Goal: Register for event/course: Sign up to attend an event or enroll in a course

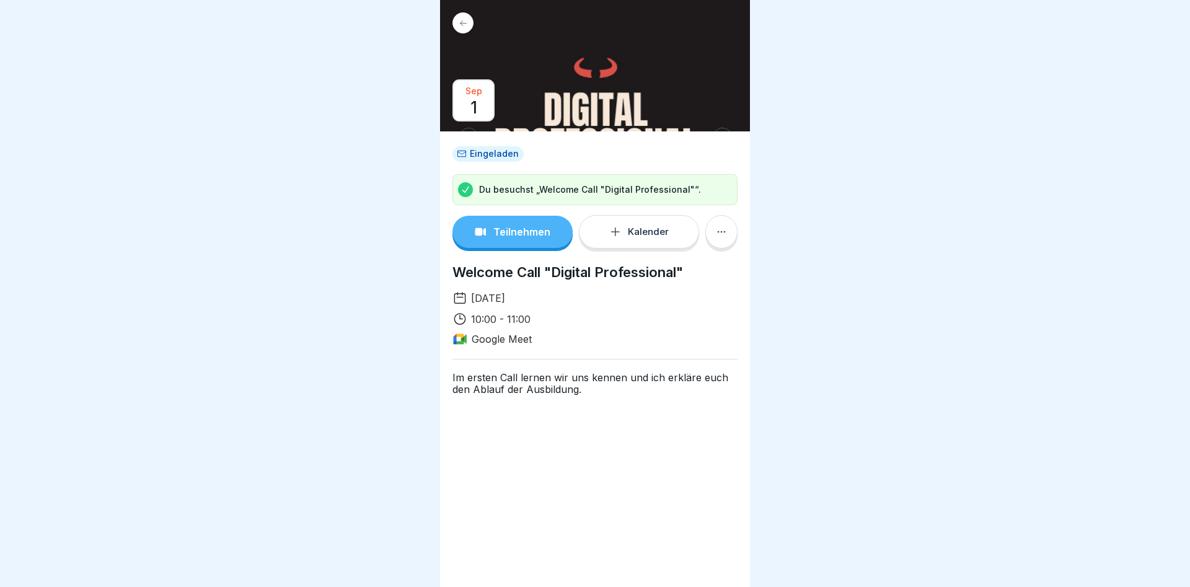
click at [506, 232] on p "Teilnehmen" at bounding box center [521, 231] width 57 height 11
click at [519, 186] on p "Du besuchst „Welcome Call "Digital Professional"“." at bounding box center [590, 189] width 222 height 12
click at [511, 229] on p "Teilnehmen" at bounding box center [521, 231] width 57 height 11
click at [509, 226] on button "Teilnehmen" at bounding box center [512, 232] width 120 height 32
click at [522, 229] on p "Teilnehmen" at bounding box center [521, 231] width 57 height 11
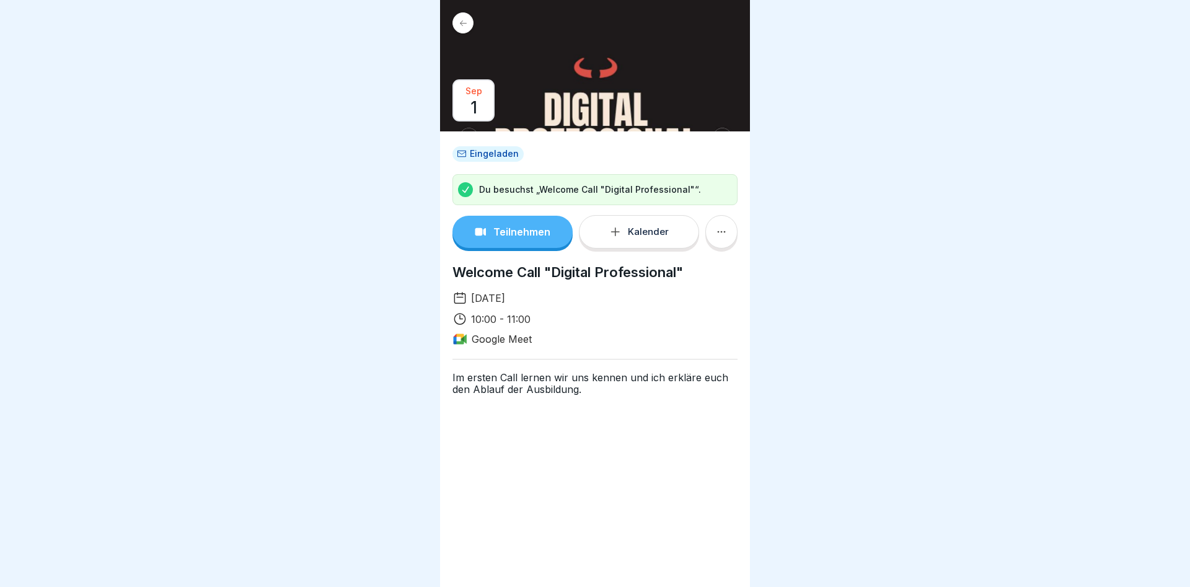
click at [493, 339] on p "Google Meet" at bounding box center [502, 339] width 60 height 12
click at [724, 229] on icon at bounding box center [721, 232] width 12 height 12
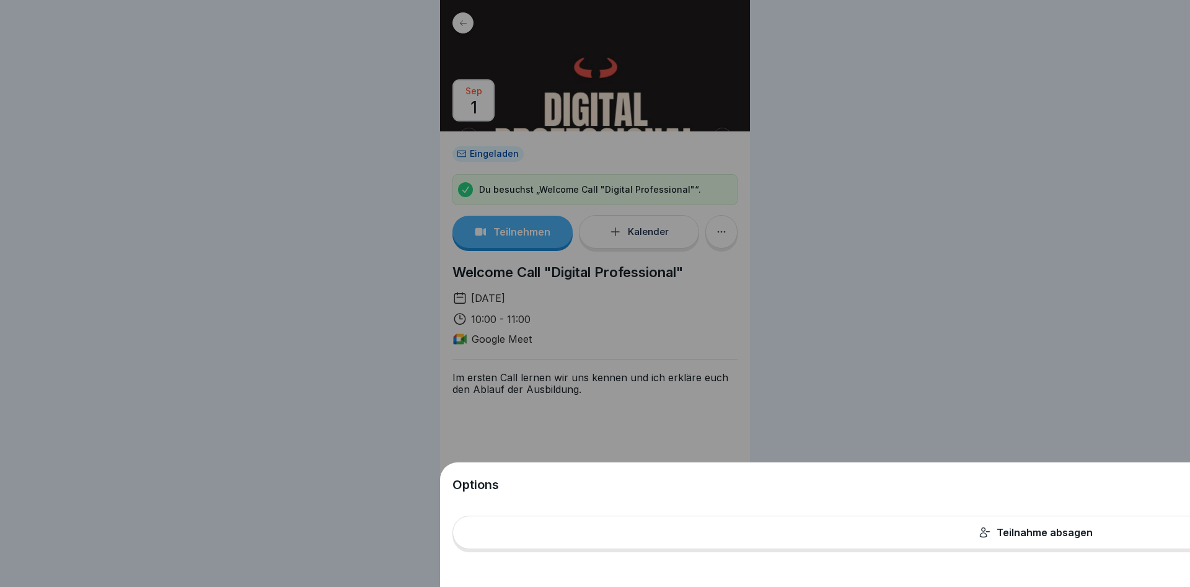
click at [724, 229] on div "Options Teilnahme absagen" at bounding box center [595, 293] width 310 height 587
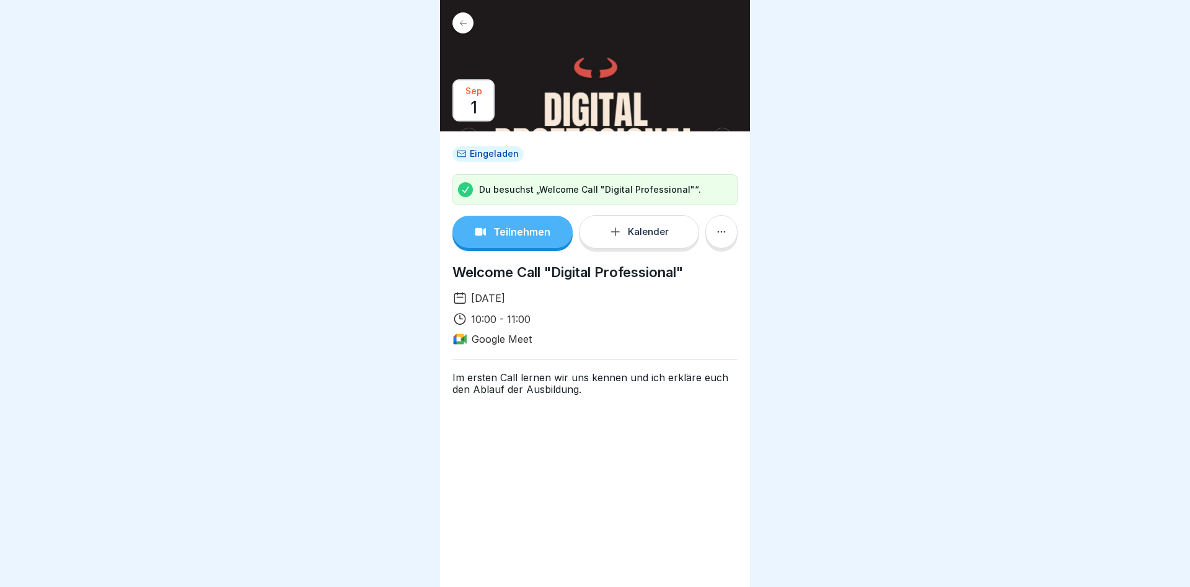
click at [516, 234] on p "Teilnehmen" at bounding box center [521, 231] width 57 height 11
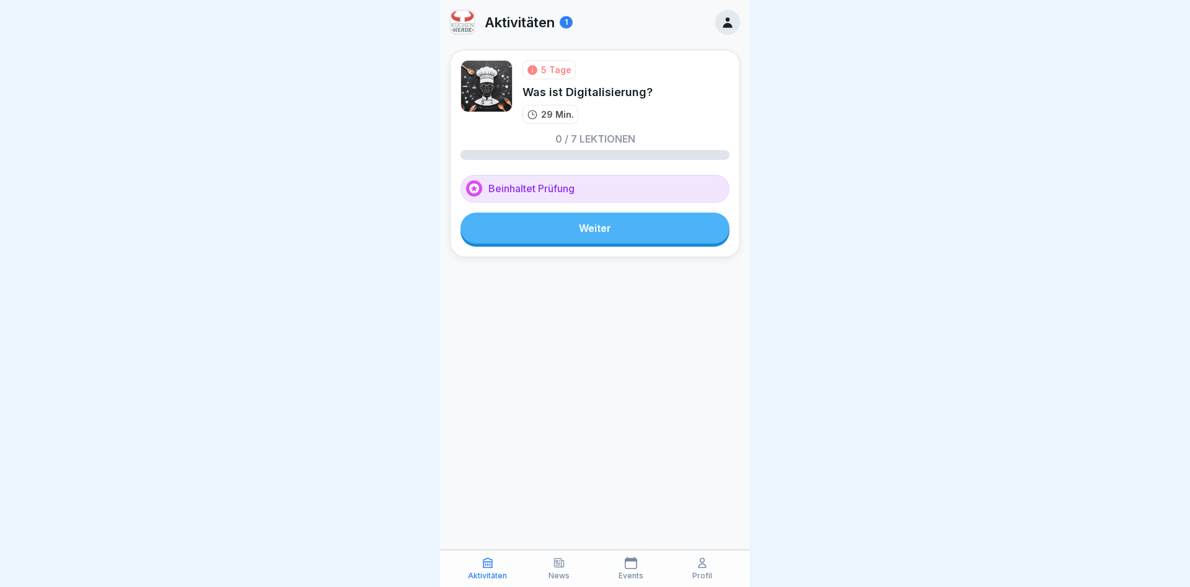
click at [564, 234] on link "Weiter" at bounding box center [594, 228] width 269 height 31
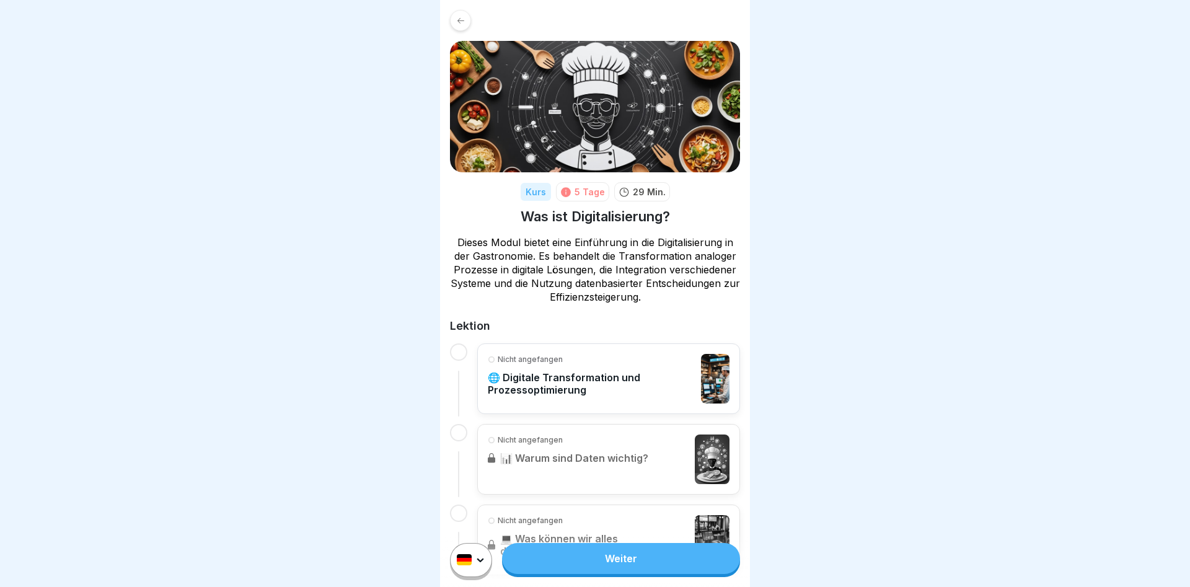
click at [581, 556] on link "Weiter" at bounding box center [621, 558] width 238 height 31
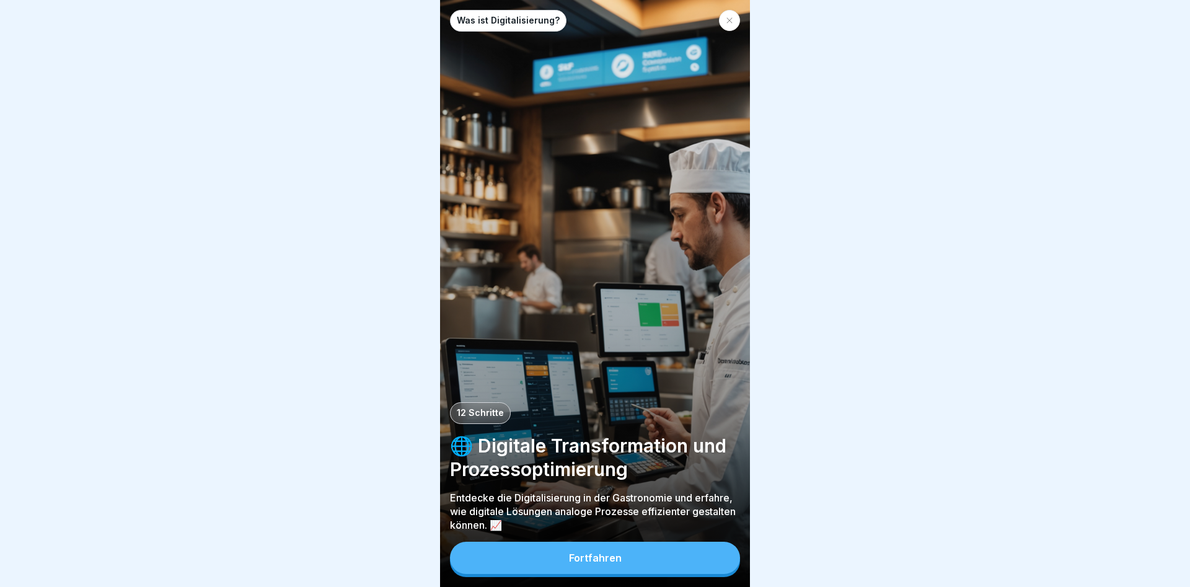
click at [584, 555] on div "Fortfahren" at bounding box center [595, 557] width 53 height 11
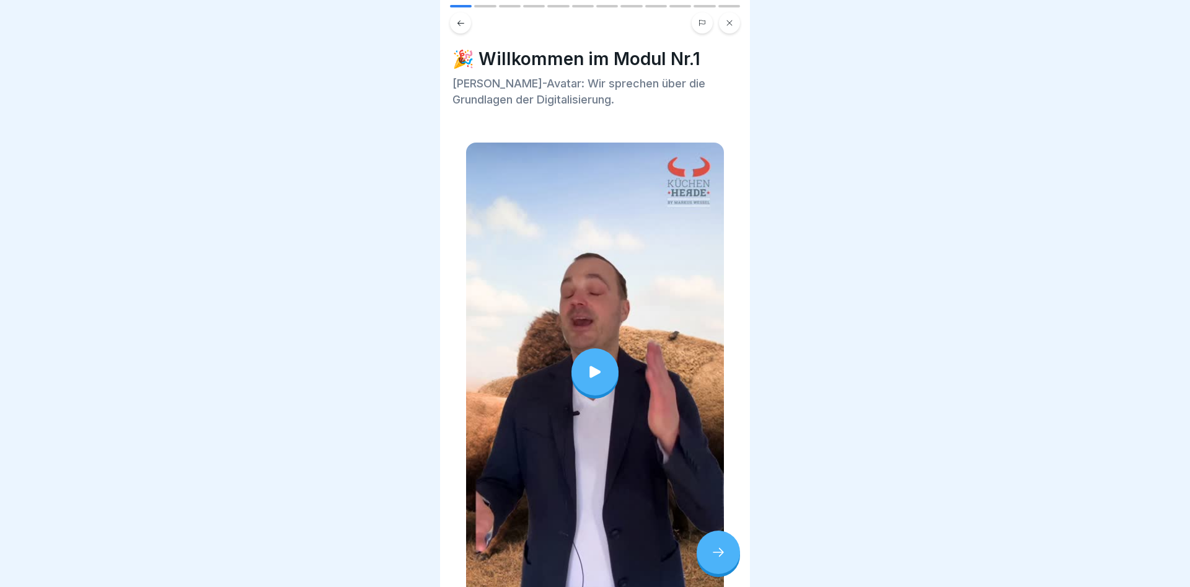
click at [713, 548] on icon at bounding box center [718, 552] width 15 height 15
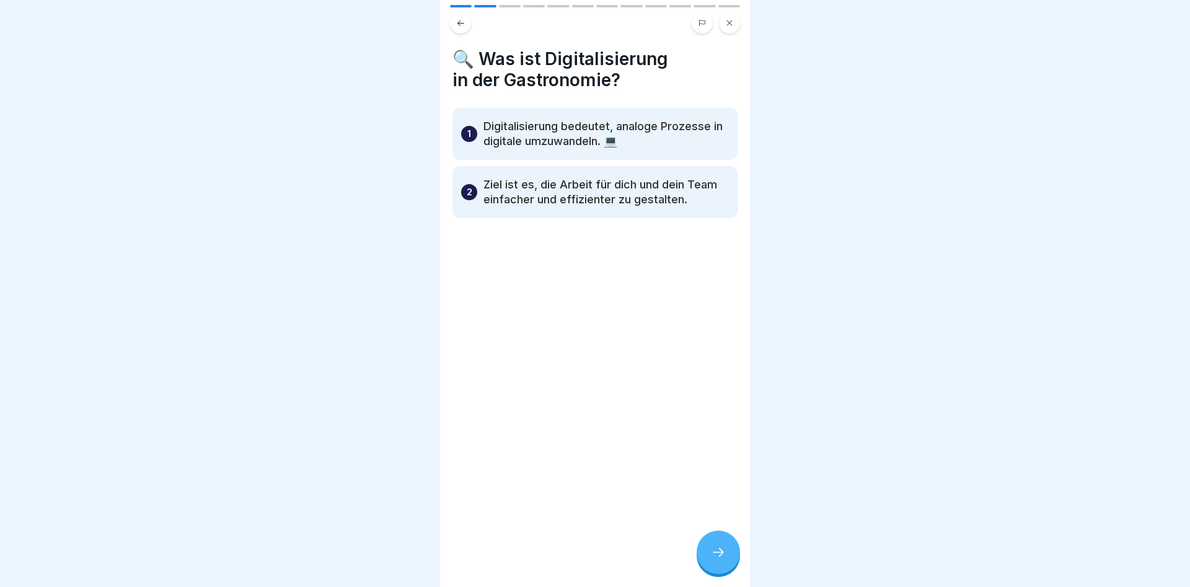
click at [713, 548] on icon at bounding box center [718, 552] width 15 height 15
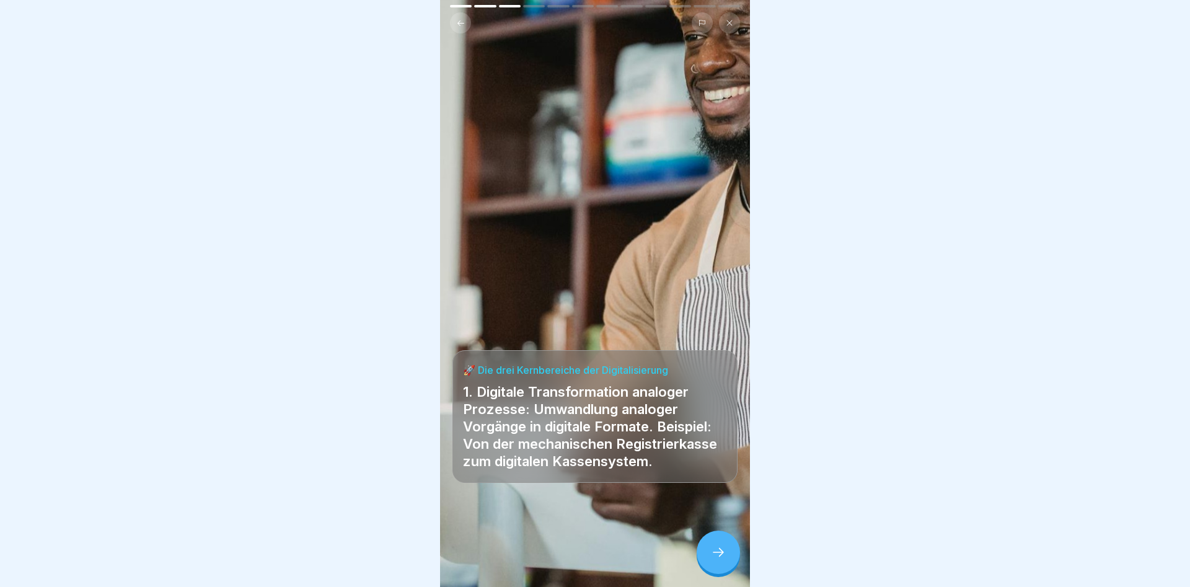
click at [714, 550] on icon at bounding box center [718, 552] width 15 height 15
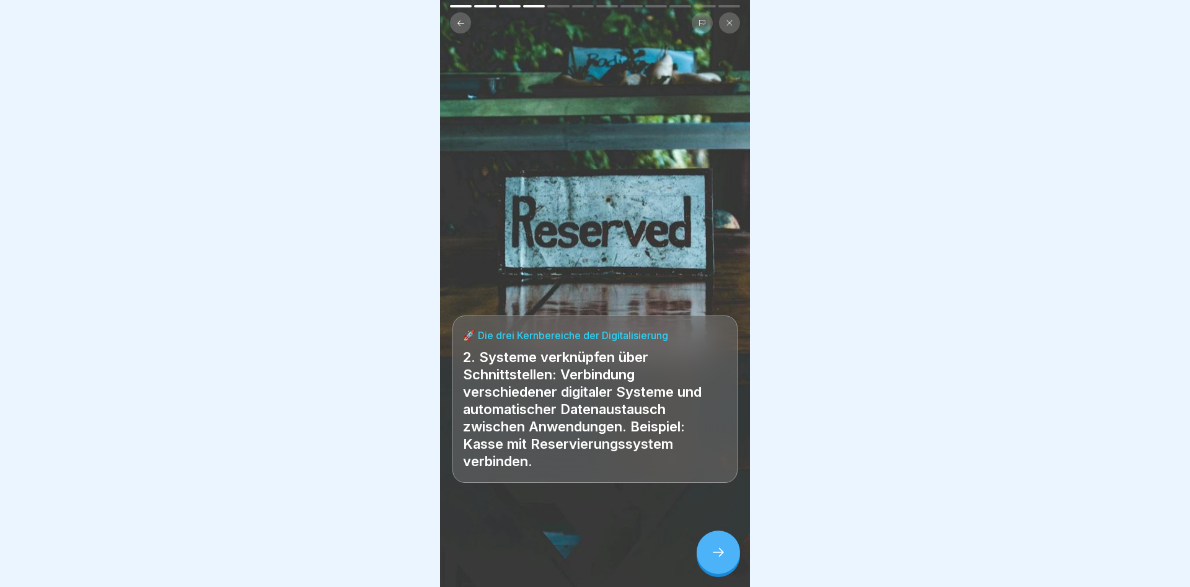
click at [713, 549] on icon at bounding box center [718, 552] width 15 height 15
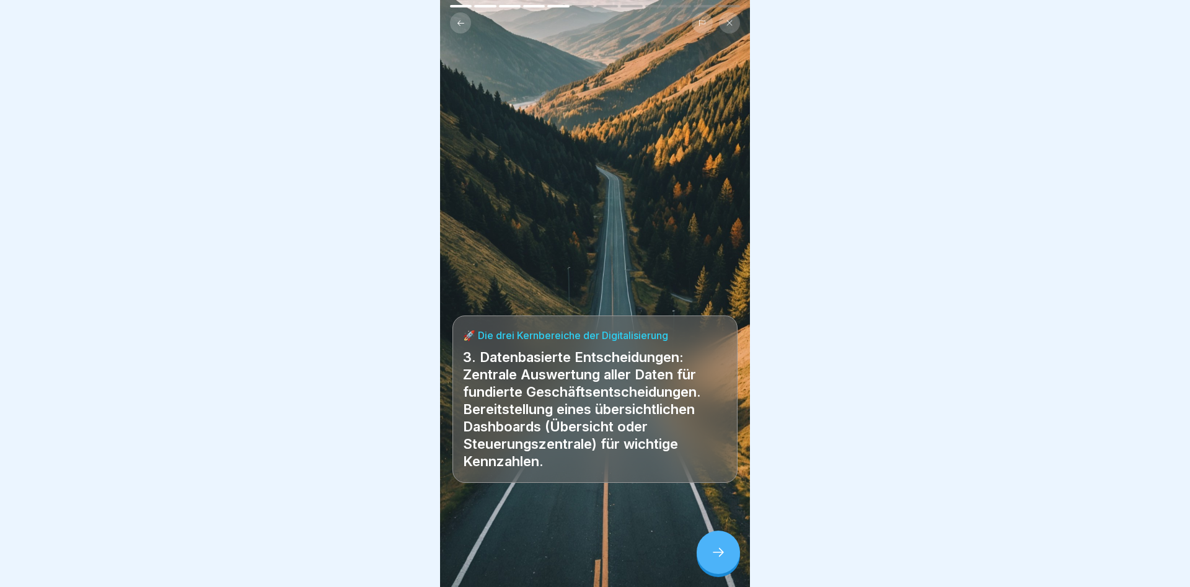
click at [713, 550] on icon at bounding box center [718, 552] width 15 height 15
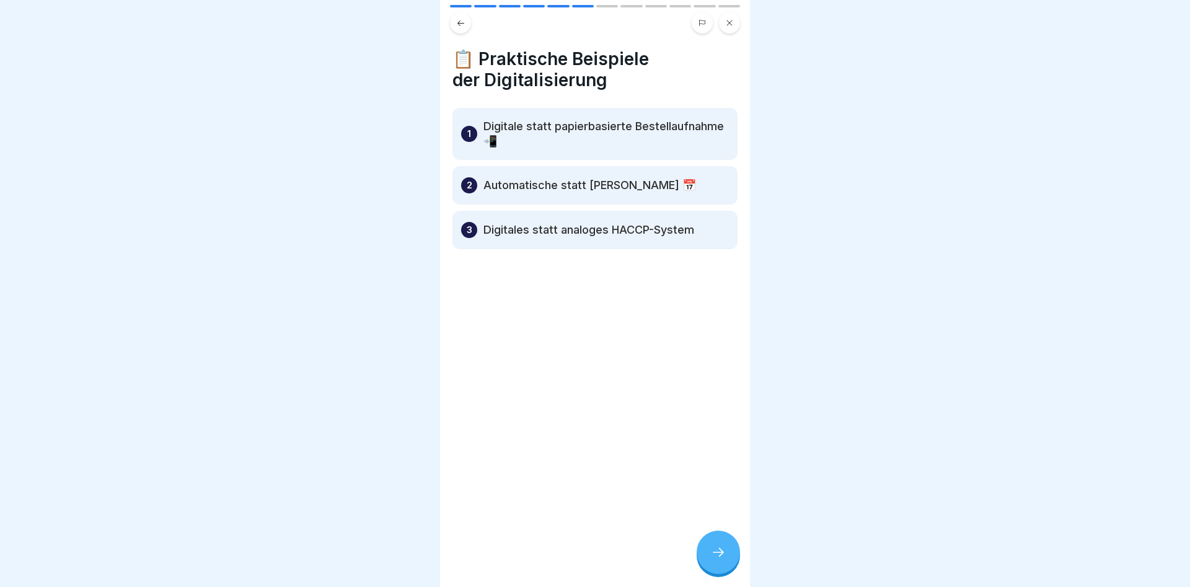
click at [711, 550] on icon at bounding box center [718, 552] width 15 height 15
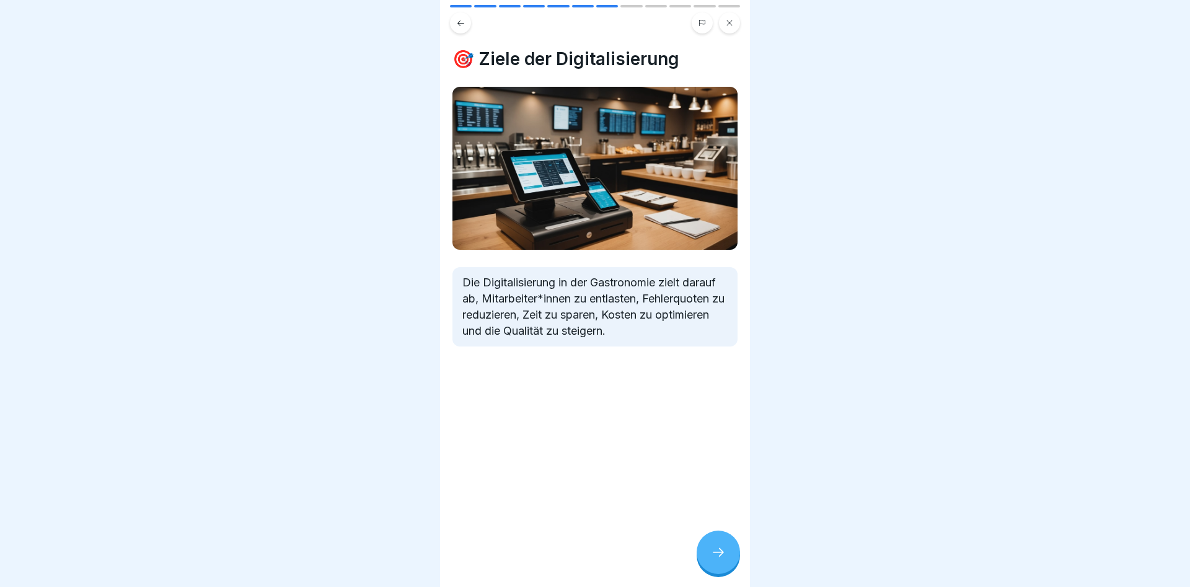
click at [711, 550] on icon at bounding box center [718, 552] width 15 height 15
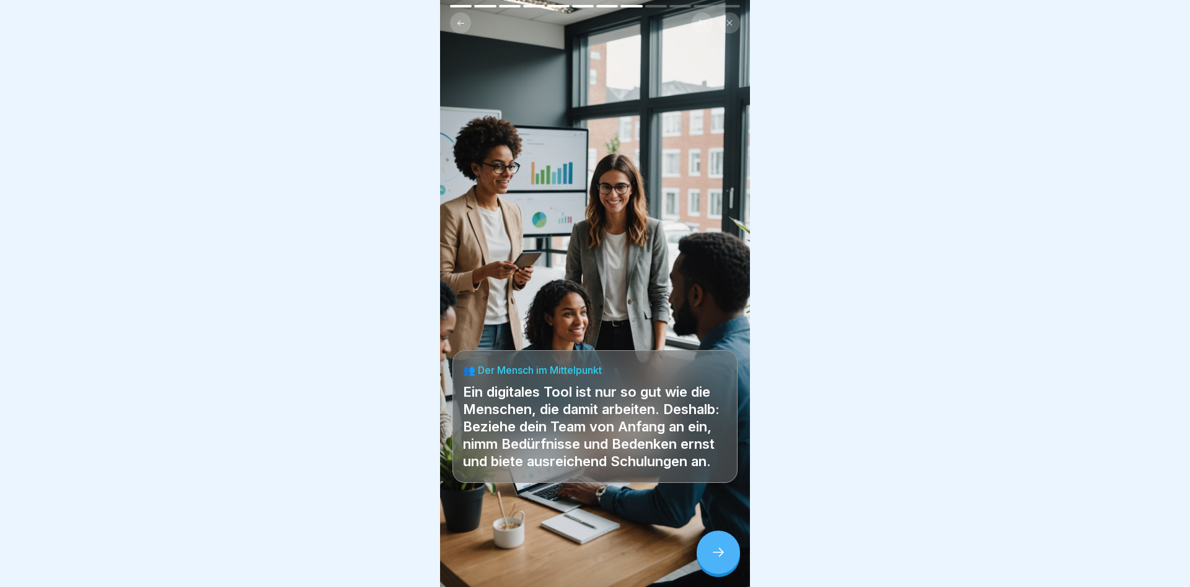
click at [711, 550] on icon at bounding box center [718, 552] width 15 height 15
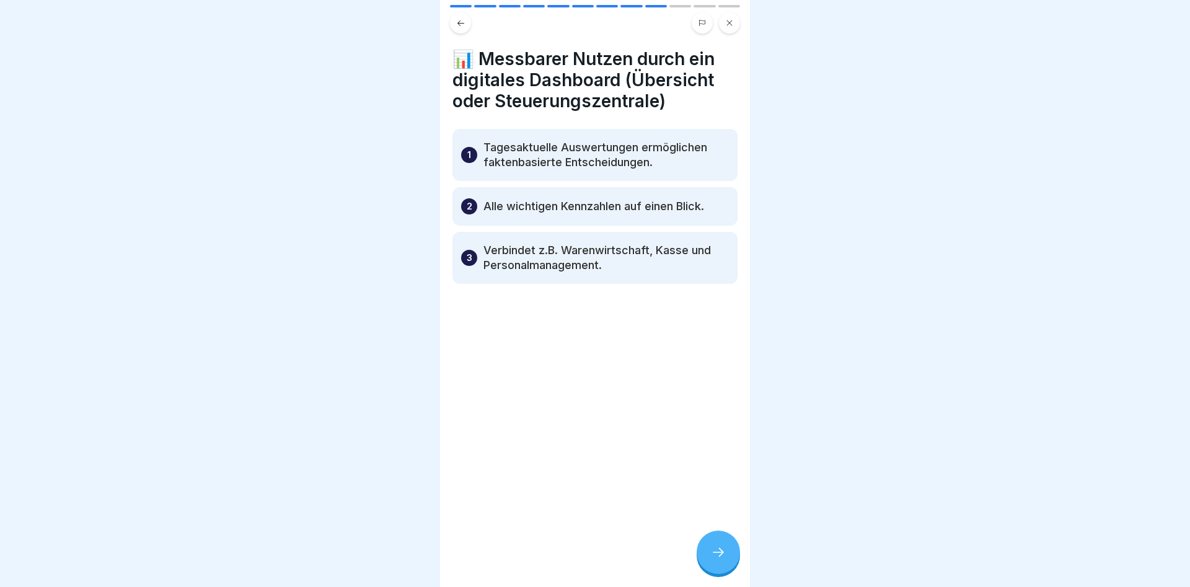
click at [711, 550] on icon at bounding box center [718, 552] width 15 height 15
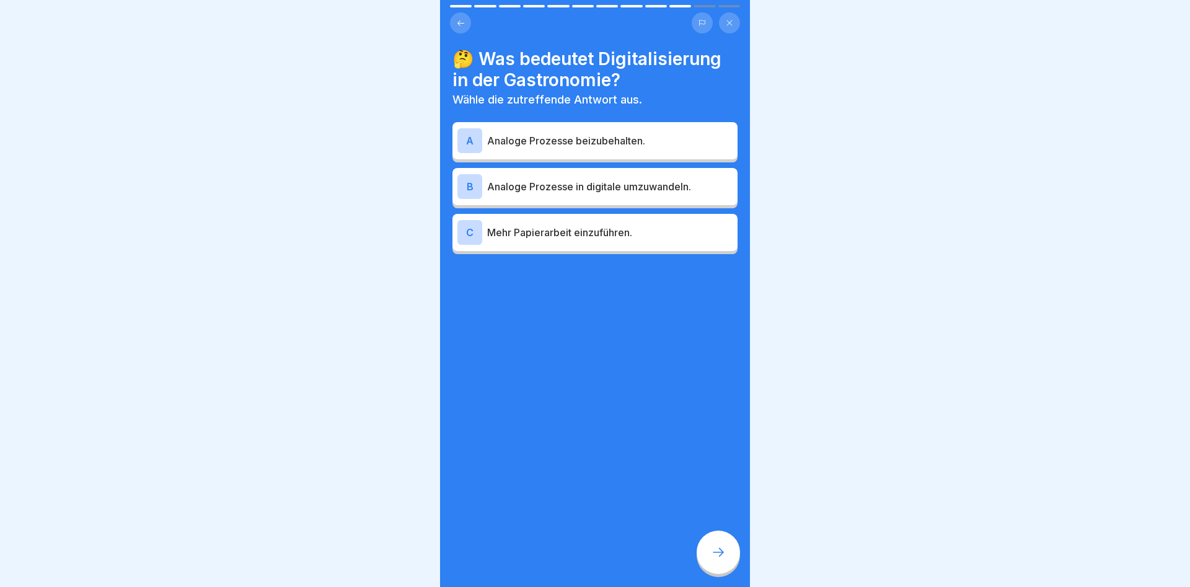
click at [711, 550] on icon at bounding box center [718, 552] width 15 height 15
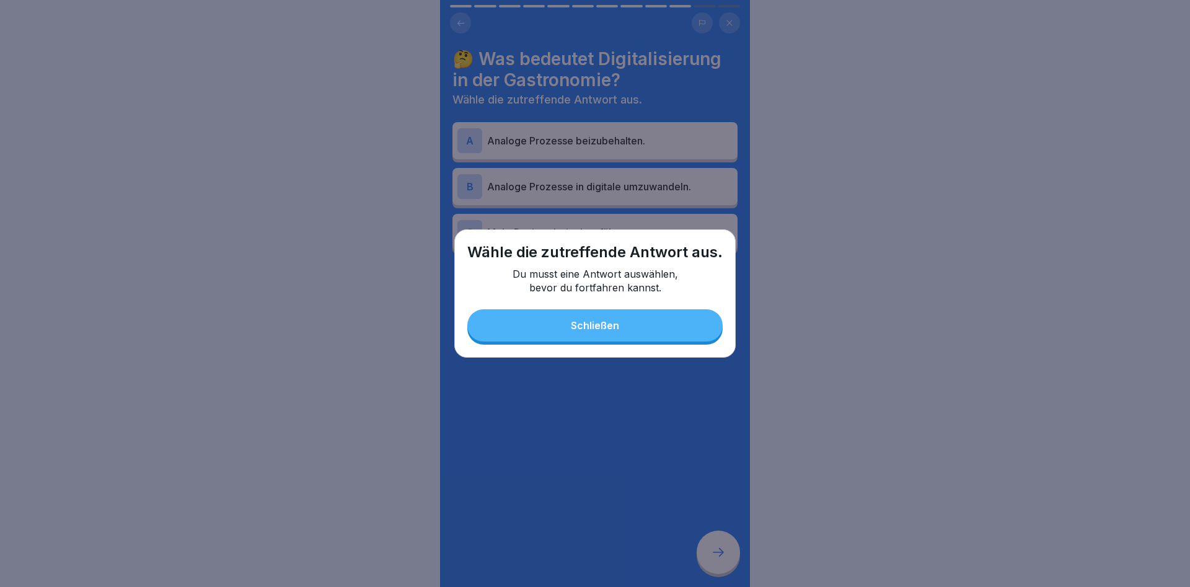
click at [613, 334] on button "Schließen" at bounding box center [594, 325] width 255 height 32
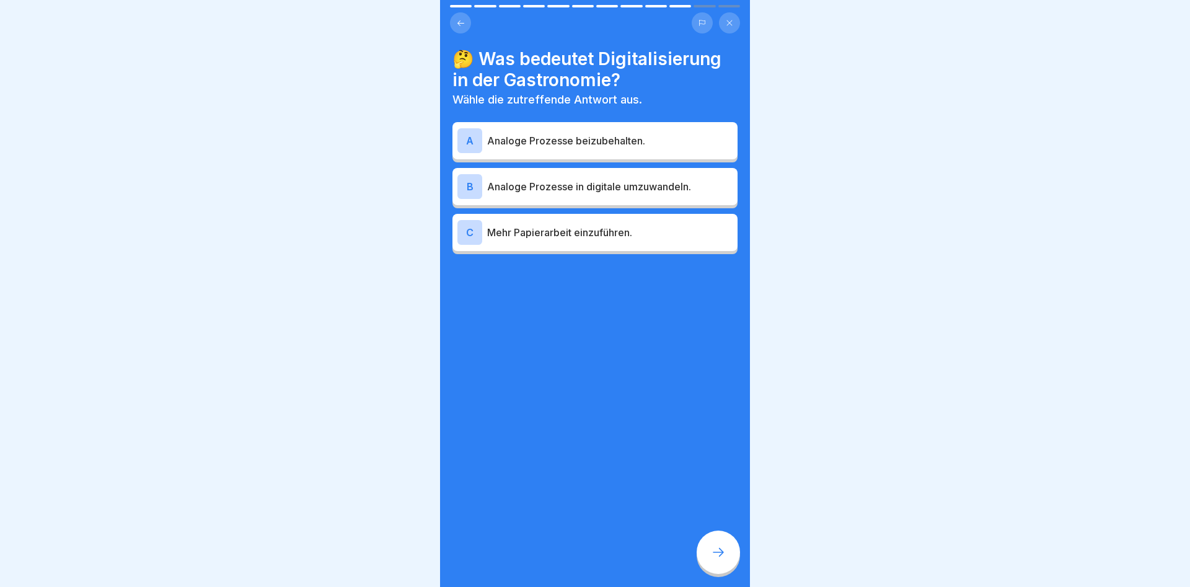
click at [465, 184] on div "B" at bounding box center [469, 186] width 25 height 25
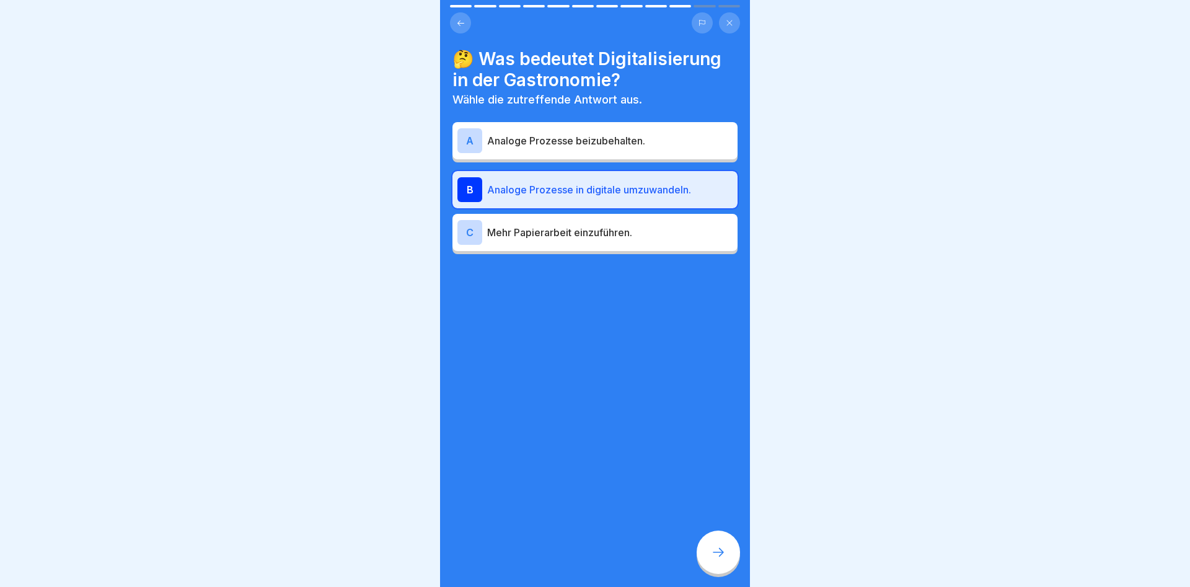
click at [713, 550] on icon at bounding box center [718, 552] width 15 height 15
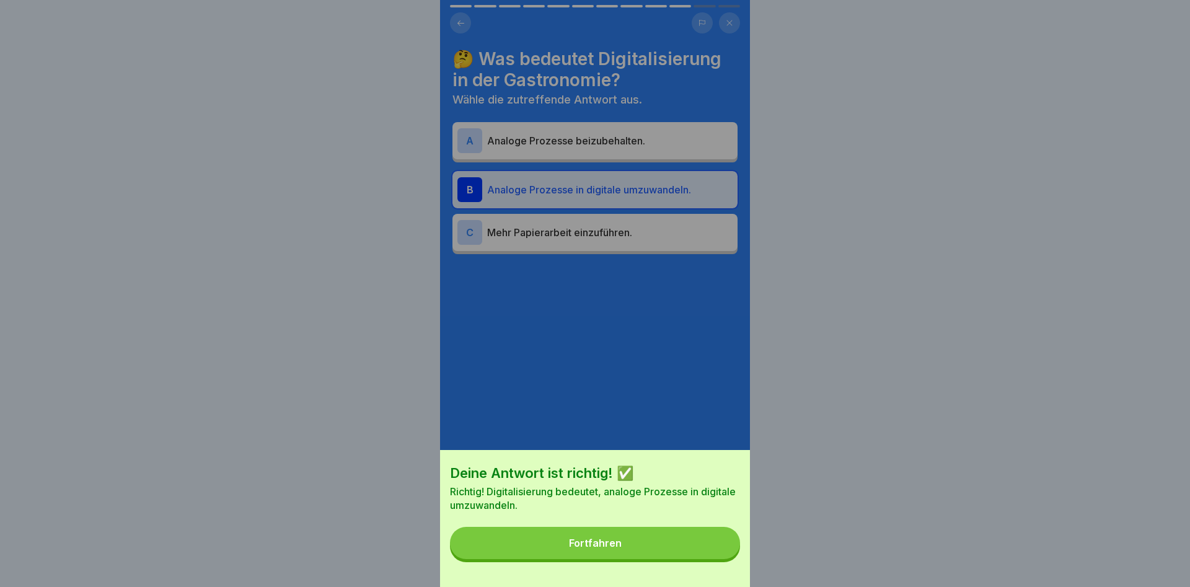
click at [623, 543] on button "Fortfahren" at bounding box center [595, 543] width 290 height 32
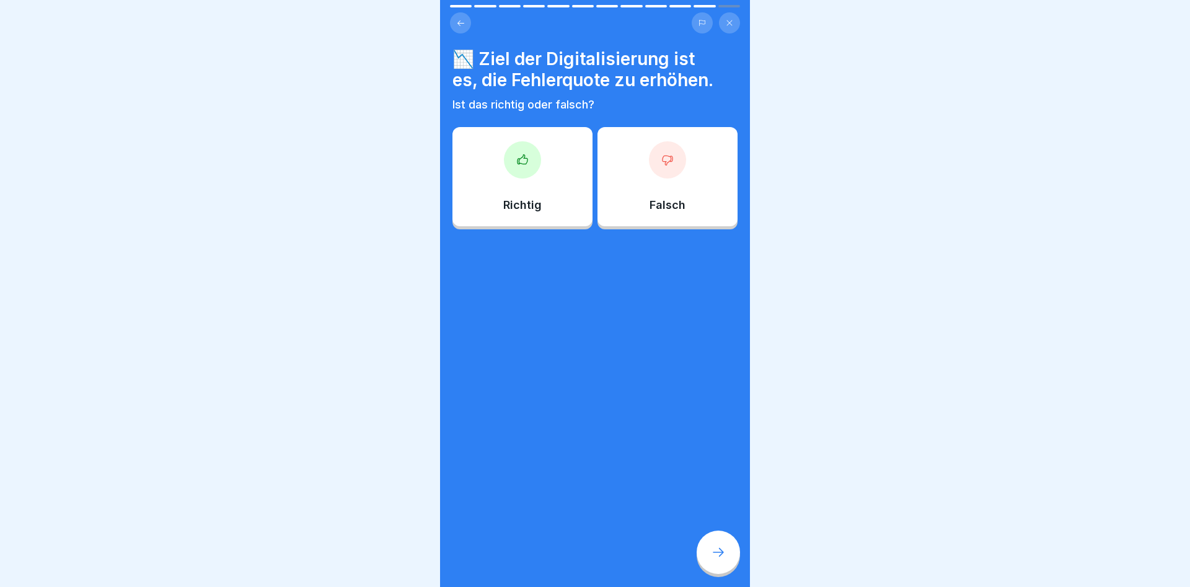
click at [672, 172] on div at bounding box center [667, 159] width 37 height 37
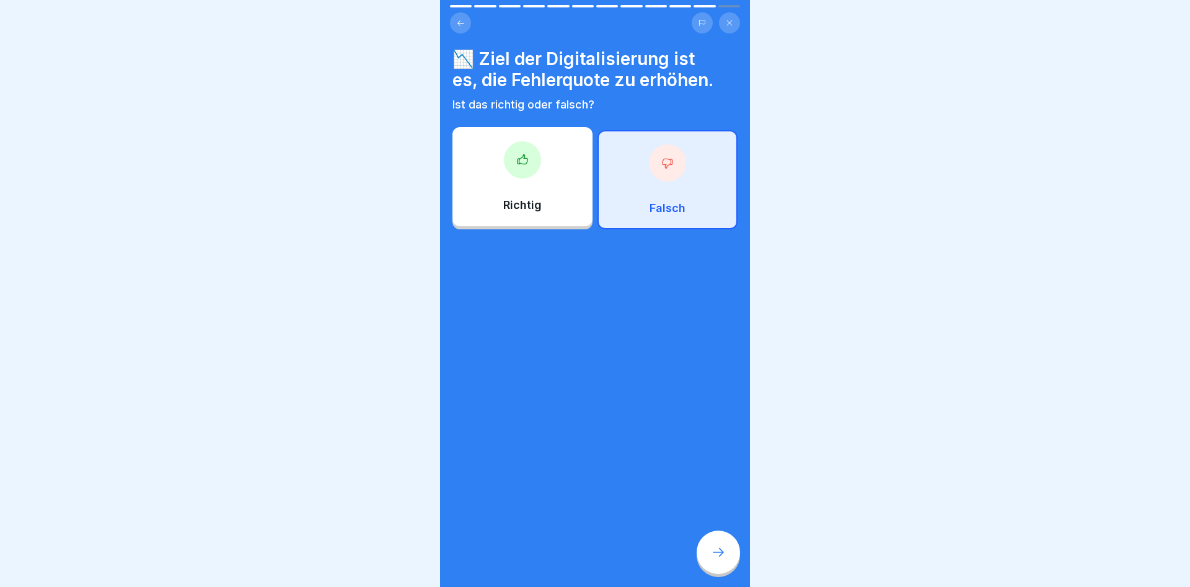
click at [726, 556] on div at bounding box center [717, 551] width 43 height 43
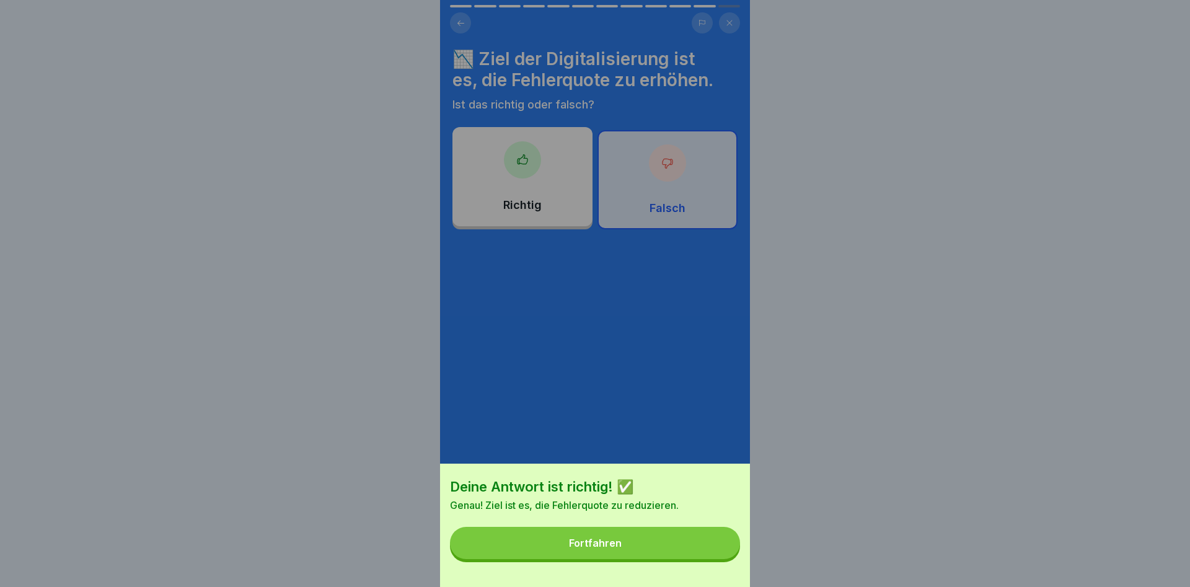
click at [631, 544] on button "Fortfahren" at bounding box center [595, 543] width 290 height 32
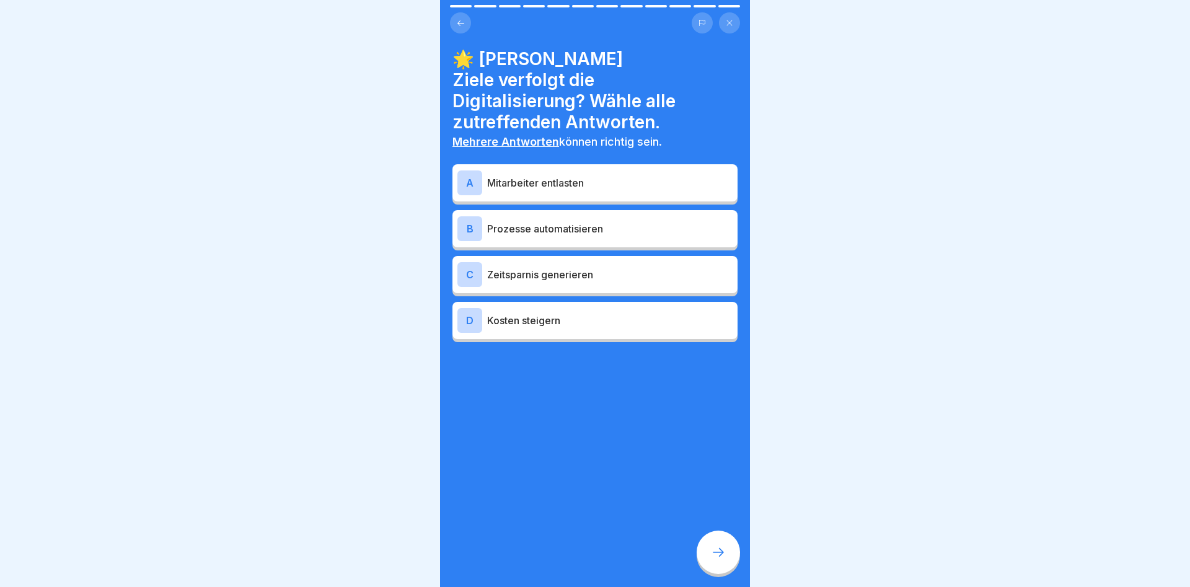
click at [507, 175] on p "Mitarbeiter entlasten" at bounding box center [609, 182] width 245 height 15
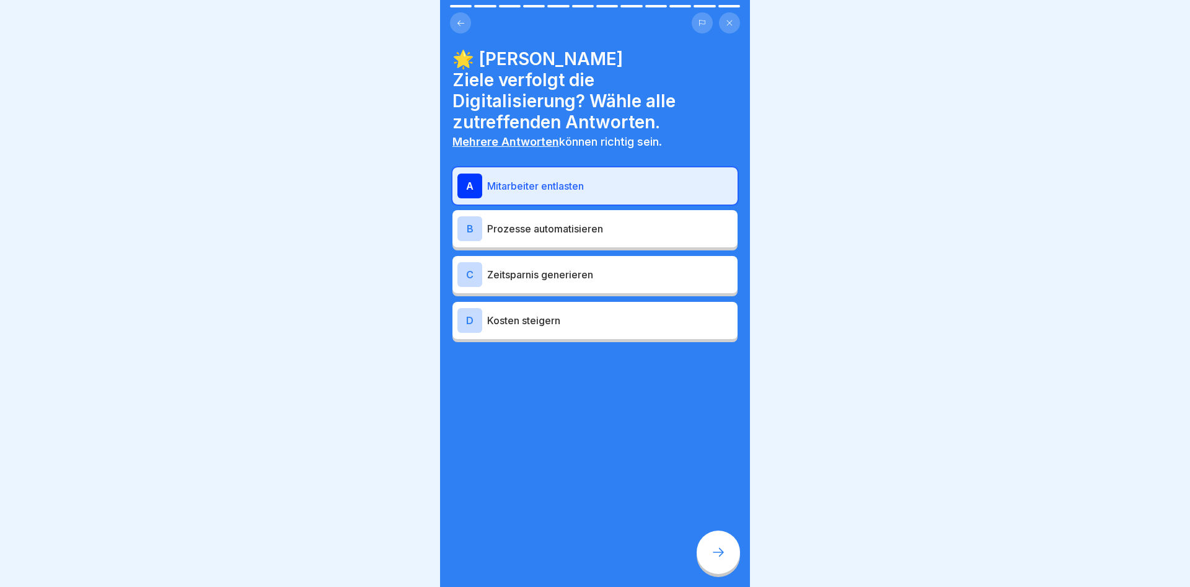
click at [509, 221] on p "Prozesse automatisieren" at bounding box center [609, 228] width 245 height 15
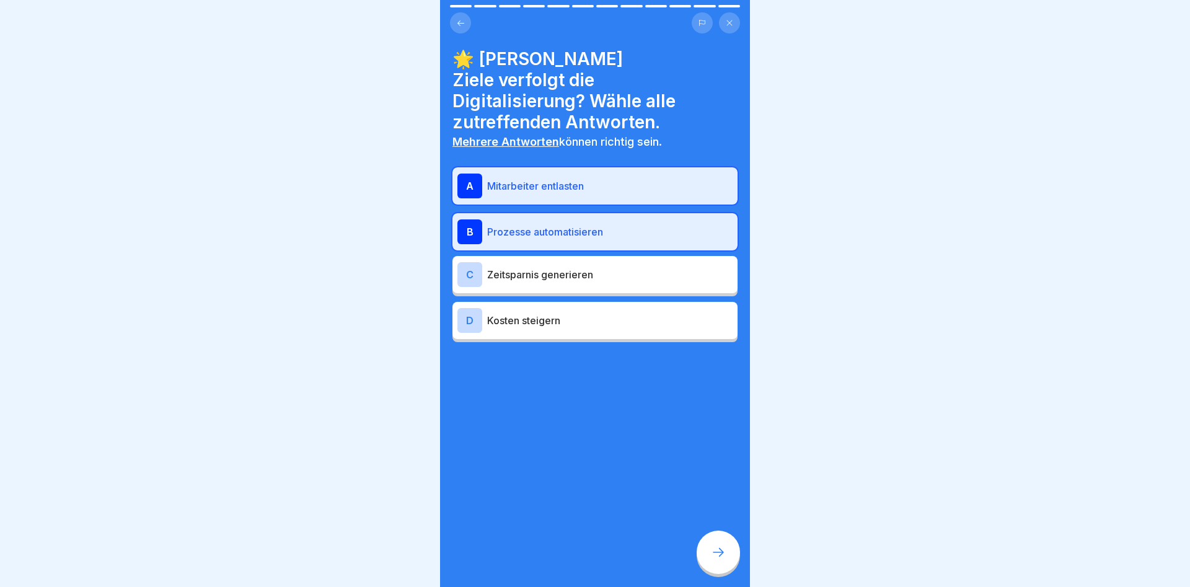
click at [522, 267] on p "Zeitsparnis generieren" at bounding box center [609, 274] width 245 height 15
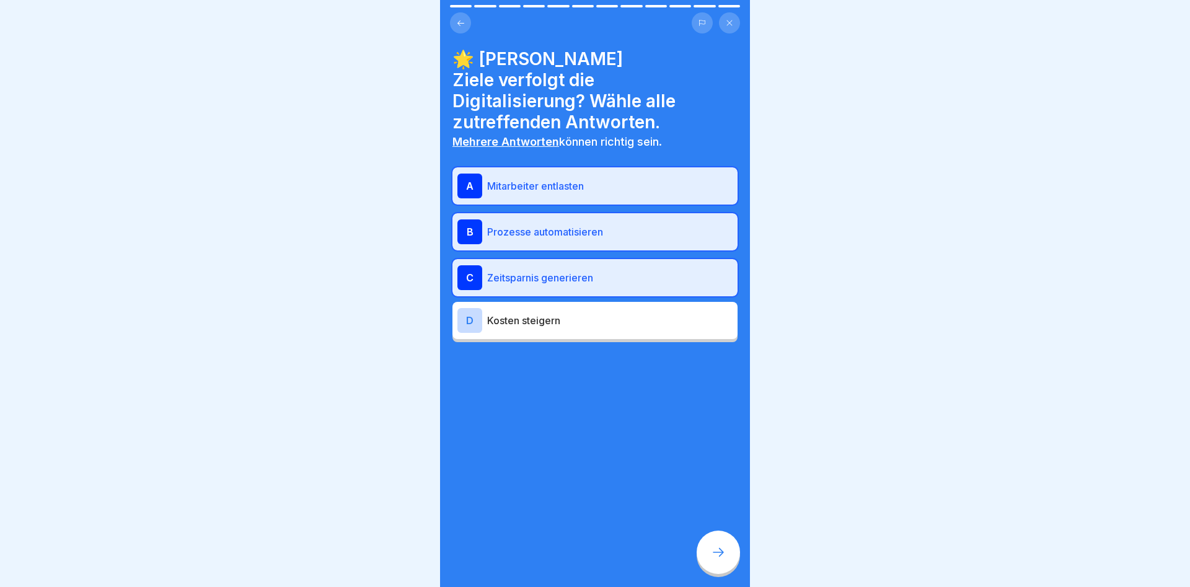
click at [715, 553] on icon at bounding box center [718, 552] width 15 height 15
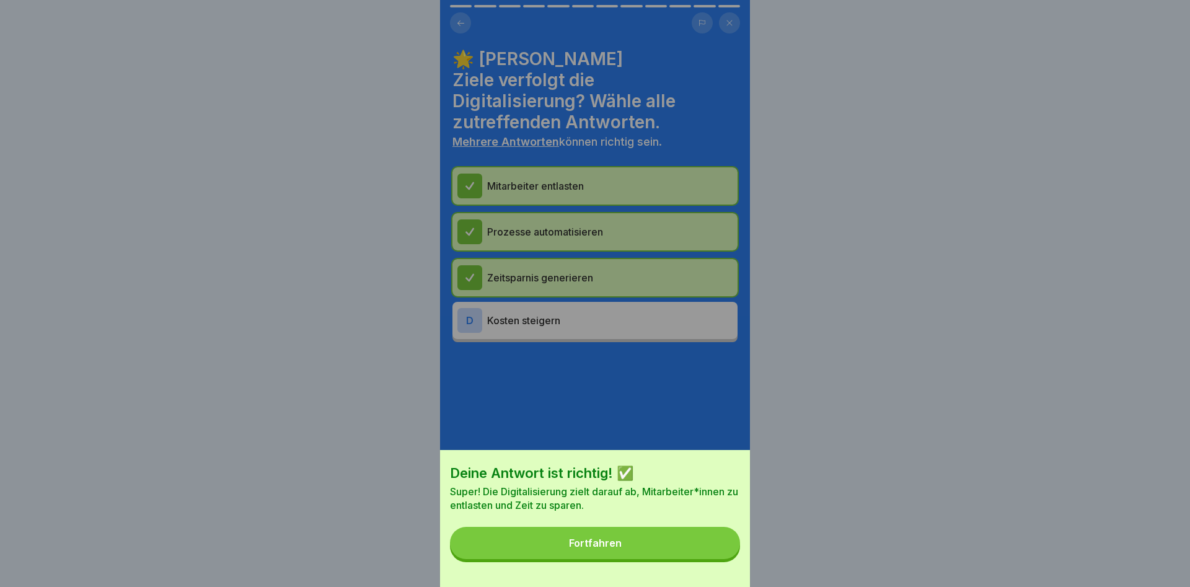
click at [635, 544] on button "Fortfahren" at bounding box center [595, 543] width 290 height 32
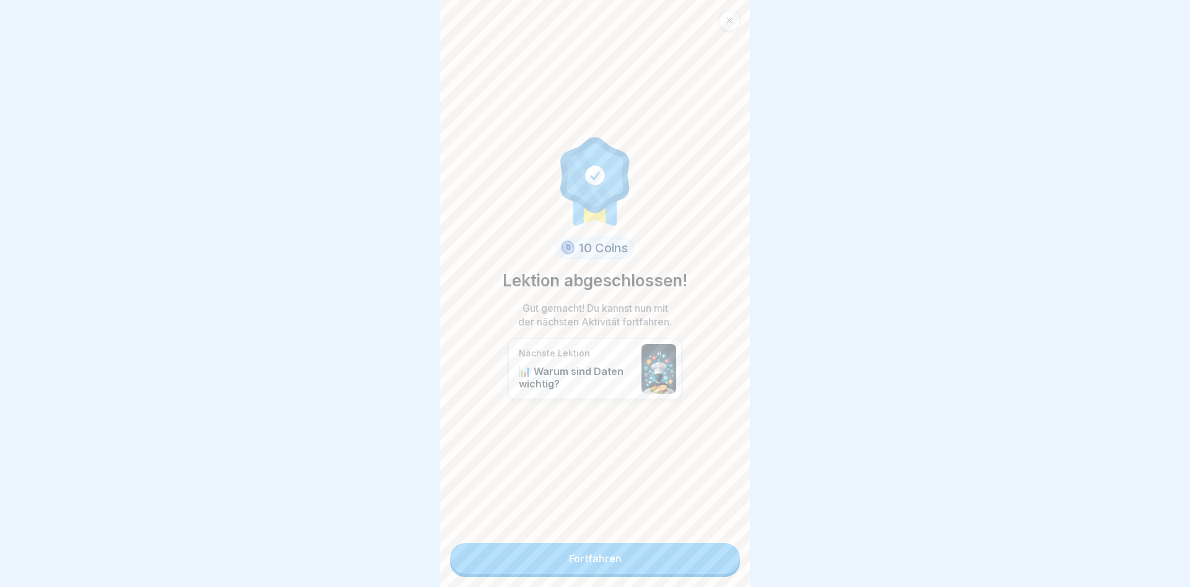
click at [615, 560] on link "Fortfahren" at bounding box center [595, 558] width 290 height 31
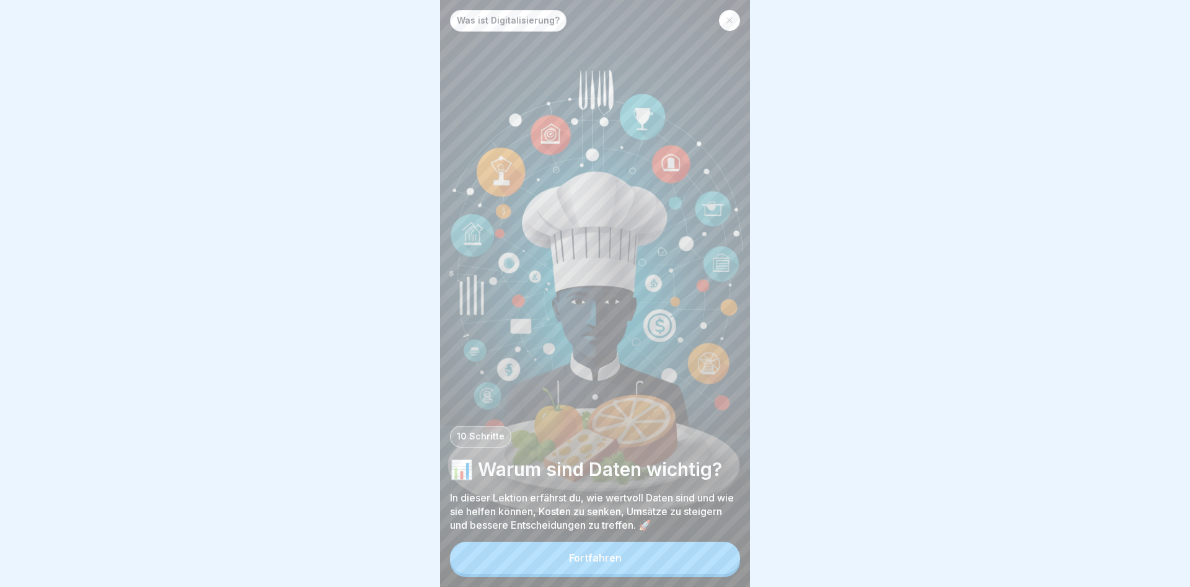
click at [724, 24] on div at bounding box center [729, 20] width 21 height 21
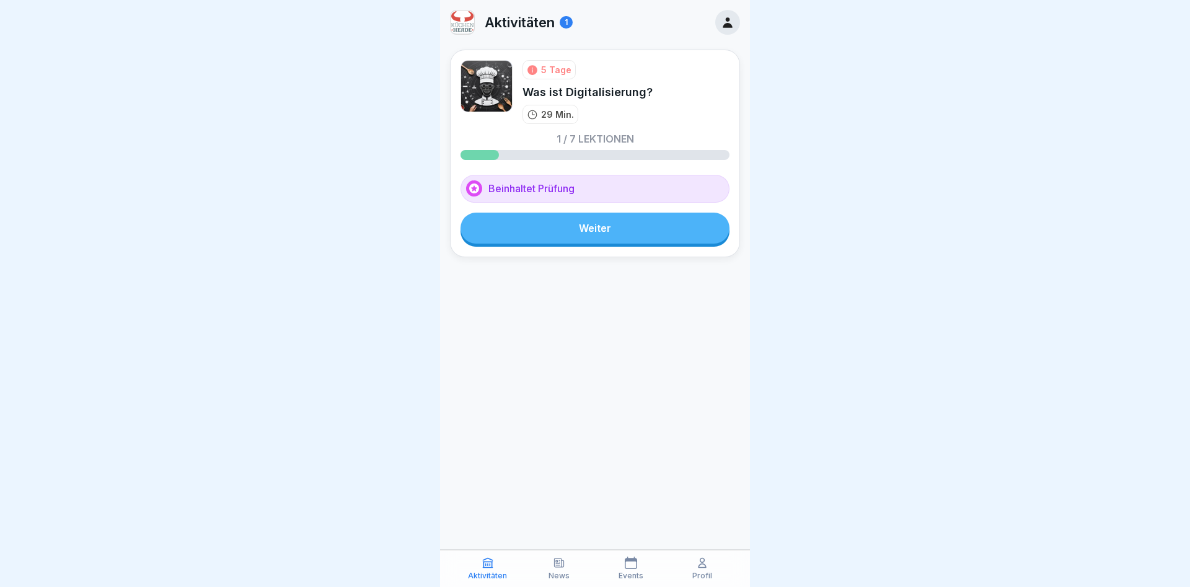
click at [726, 23] on icon at bounding box center [728, 22] width 14 height 14
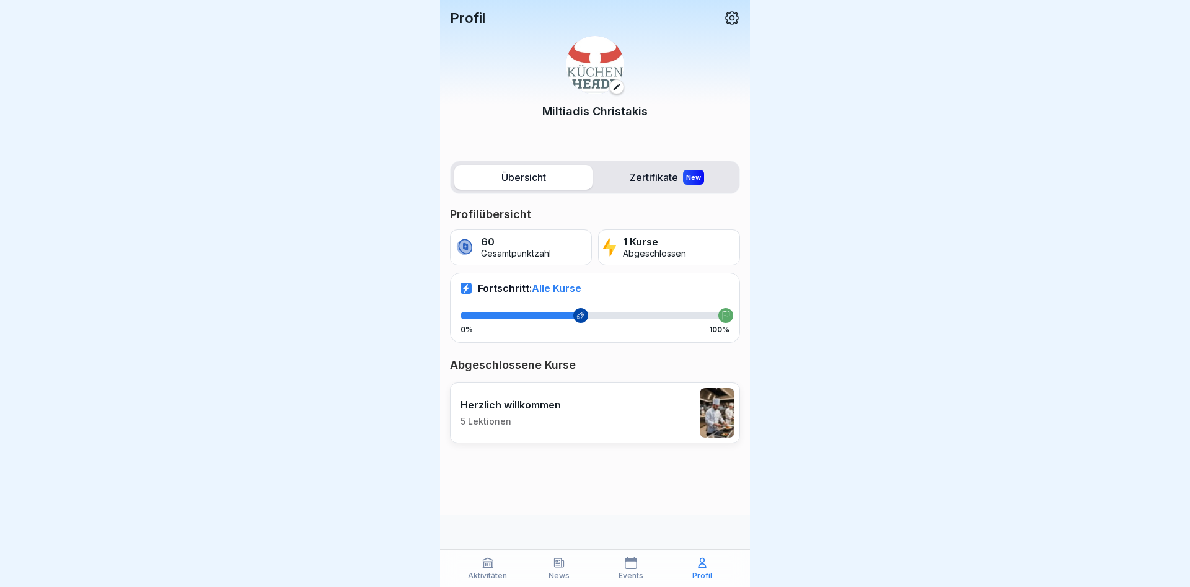
click at [636, 574] on p "Events" at bounding box center [630, 575] width 25 height 9
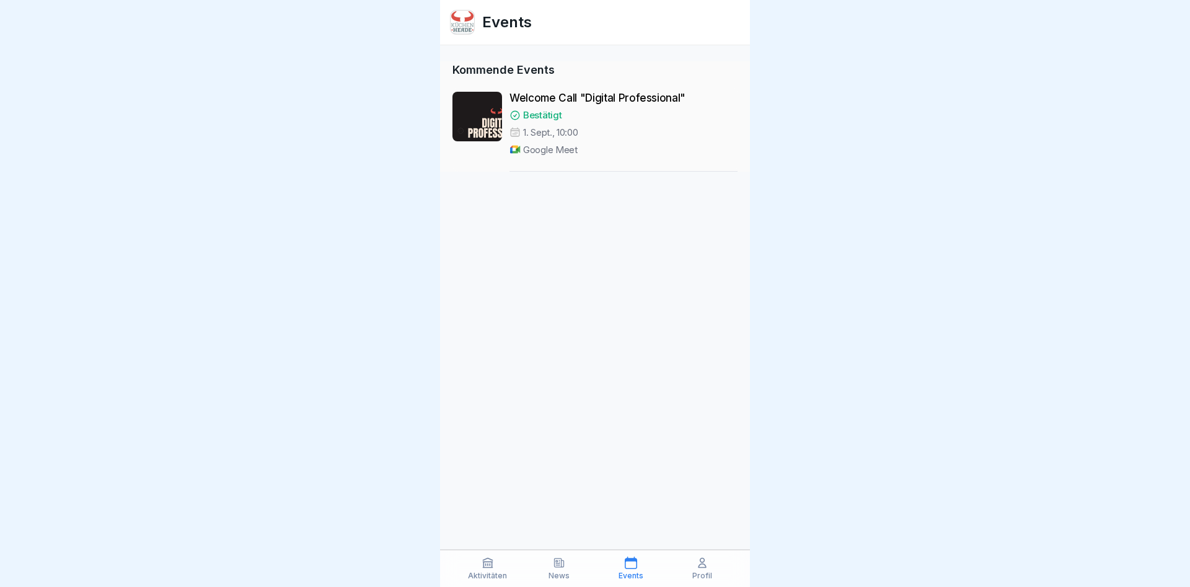
click at [545, 95] on p "Welcome Call "Digital Professional"" at bounding box center [623, 98] width 228 height 12
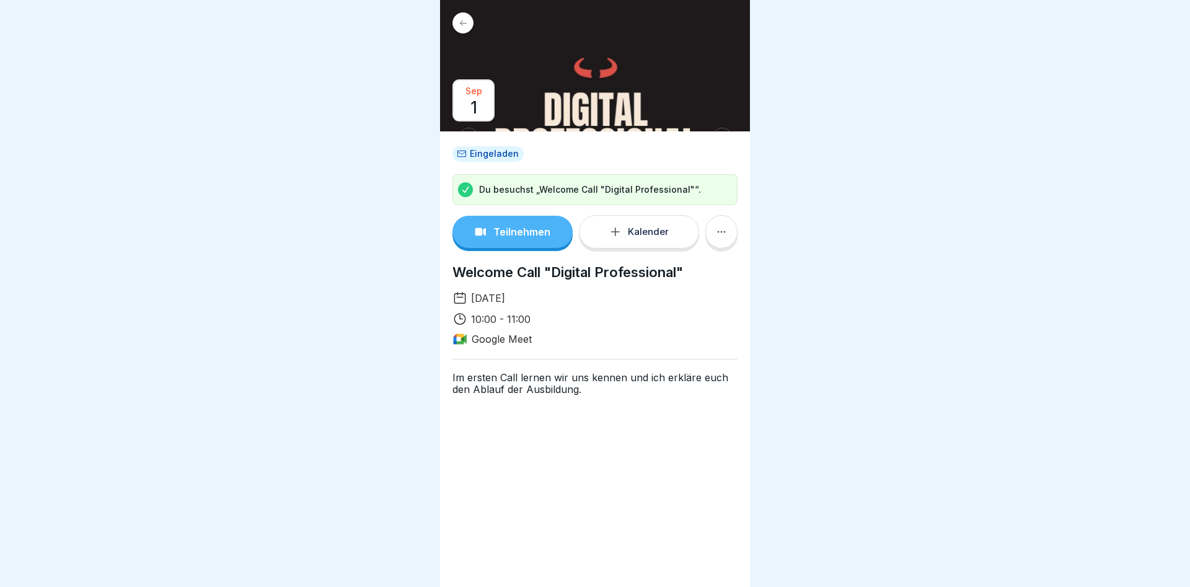
click at [512, 230] on p "Teilnehmen" at bounding box center [521, 231] width 57 height 11
click at [510, 234] on p "Teilnehmen" at bounding box center [521, 231] width 57 height 11
click at [520, 231] on p "Teilnehmen" at bounding box center [521, 231] width 57 height 11
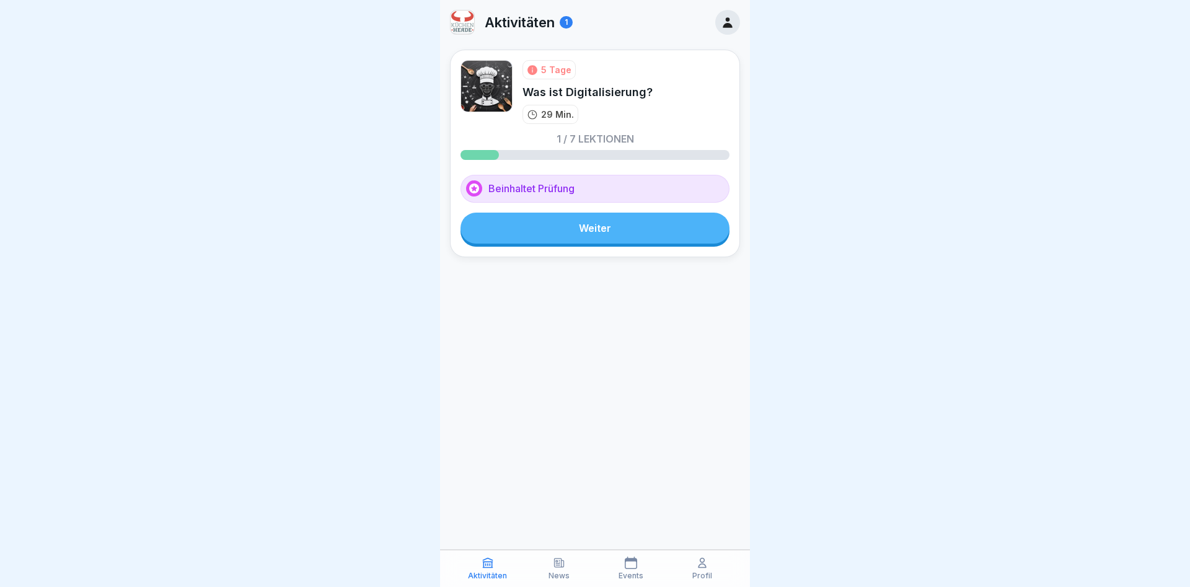
click at [634, 566] on icon at bounding box center [631, 562] width 12 height 12
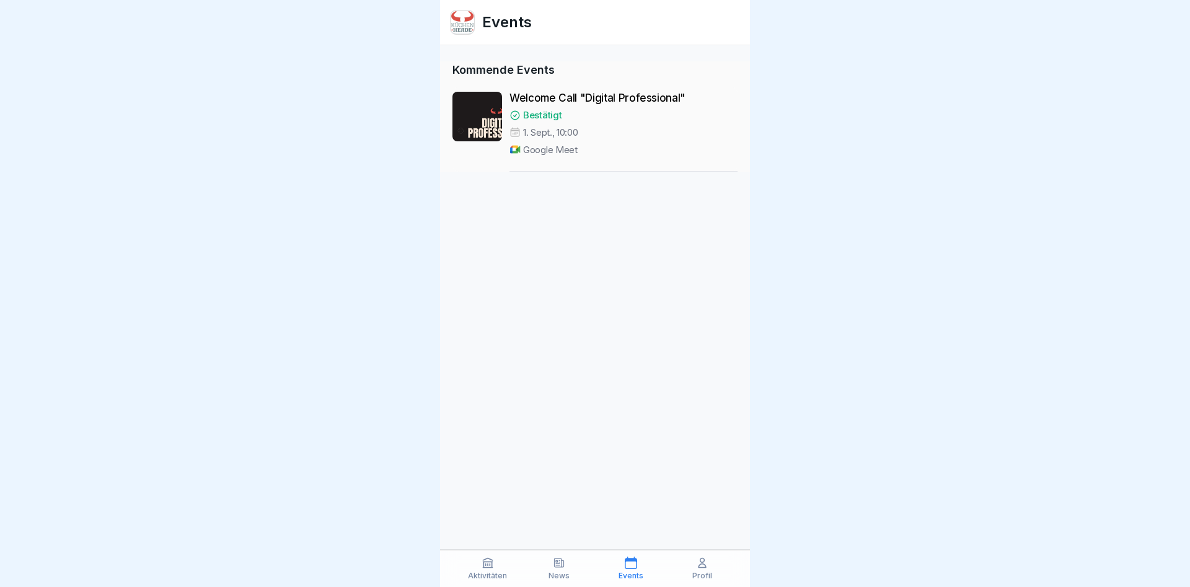
click at [529, 99] on p "Welcome Call "Digital Professional"" at bounding box center [623, 98] width 228 height 12
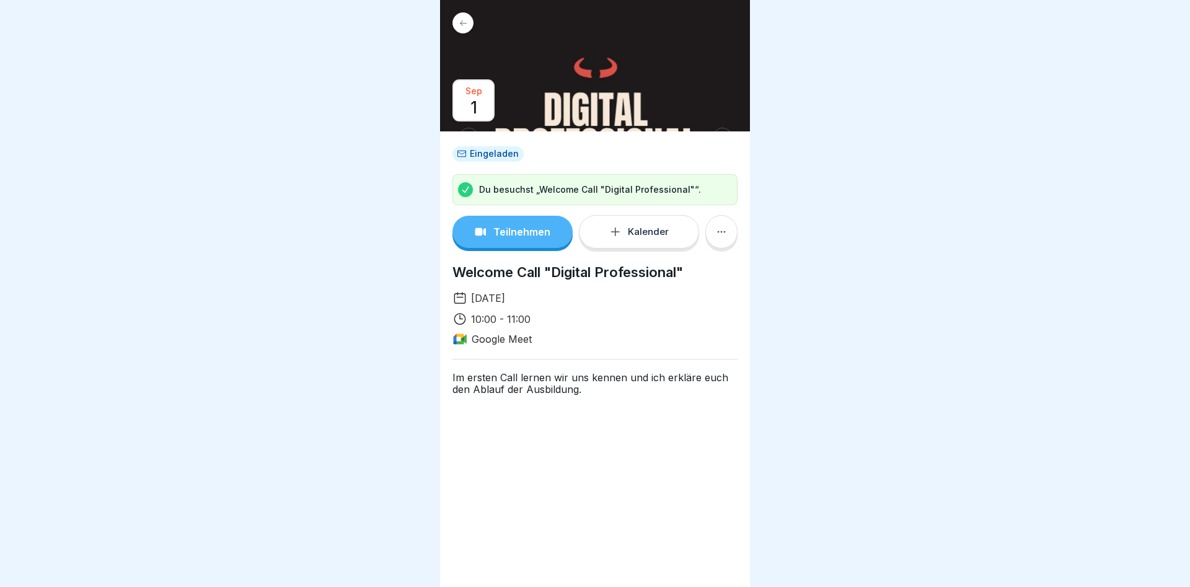
click at [533, 231] on p "Teilnehmen" at bounding box center [521, 231] width 57 height 11
click at [502, 227] on p "Teilnehmen" at bounding box center [521, 231] width 57 height 11
click at [514, 232] on p "Teilnehmen" at bounding box center [521, 231] width 57 height 11
